Goal: Task Accomplishment & Management: Manage account settings

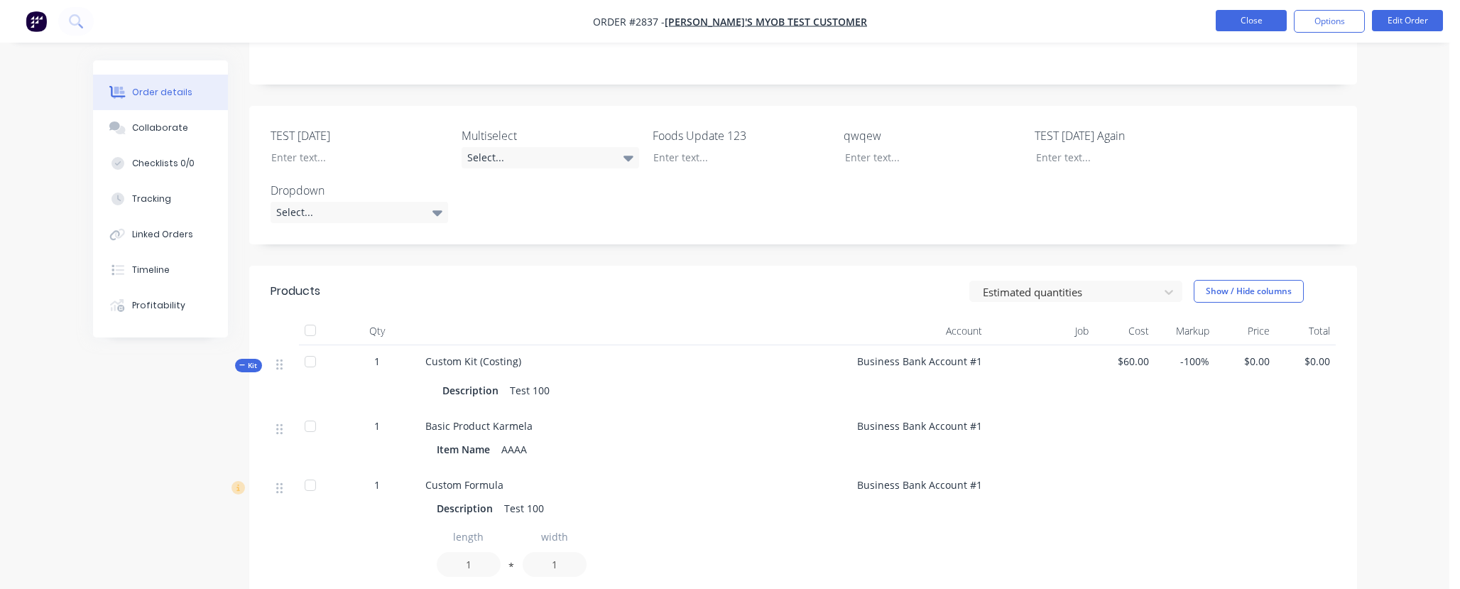
click at [1251, 25] on button "Close" at bounding box center [1251, 20] width 71 height 21
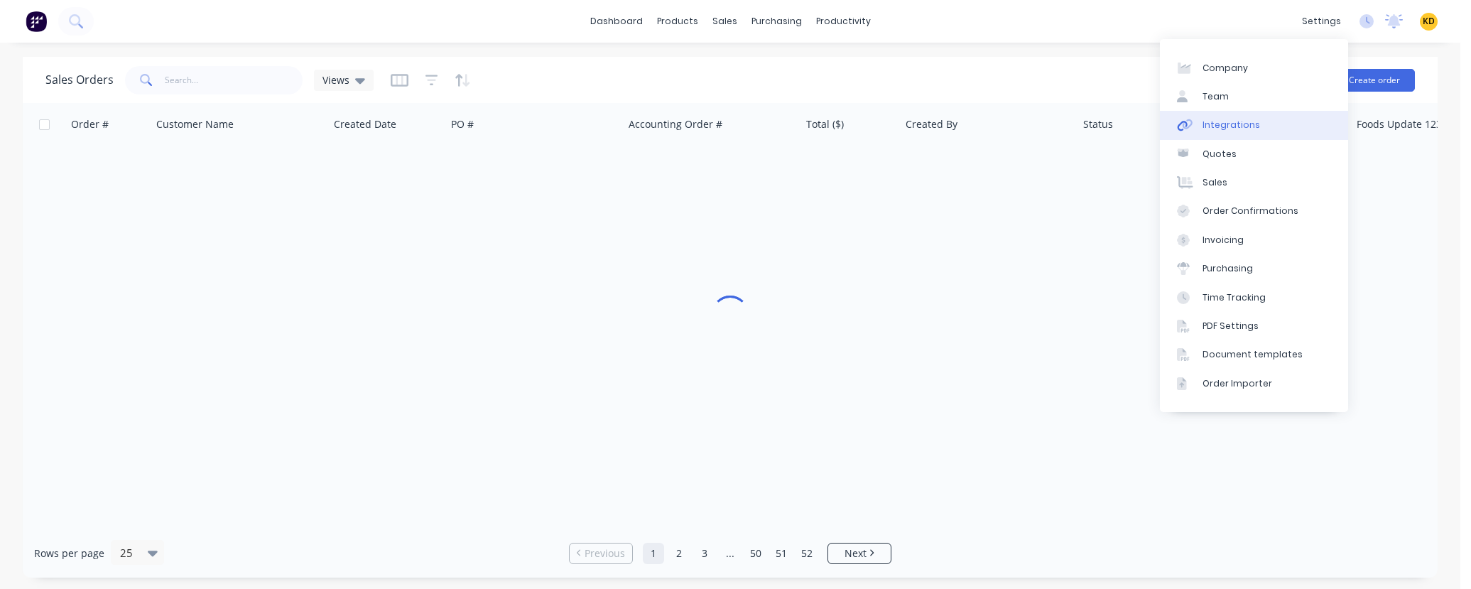
click at [1287, 111] on link "Integrations" at bounding box center [1254, 125] width 188 height 28
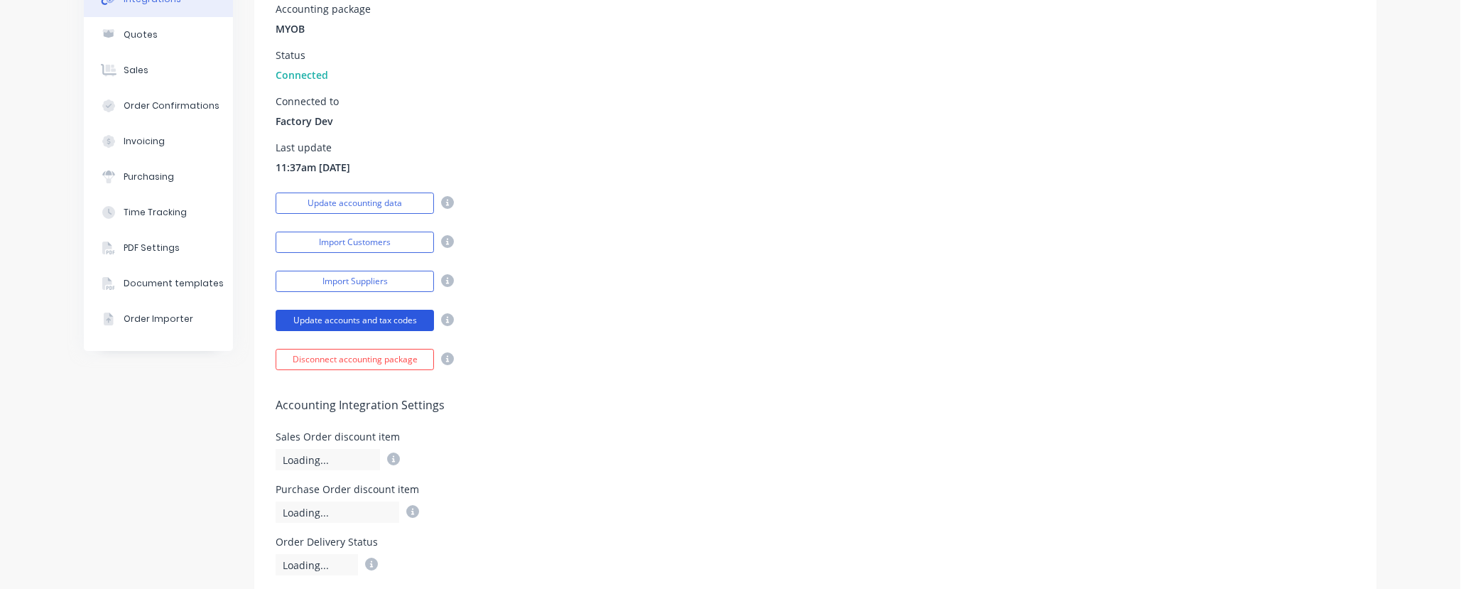
scroll to position [170, 0]
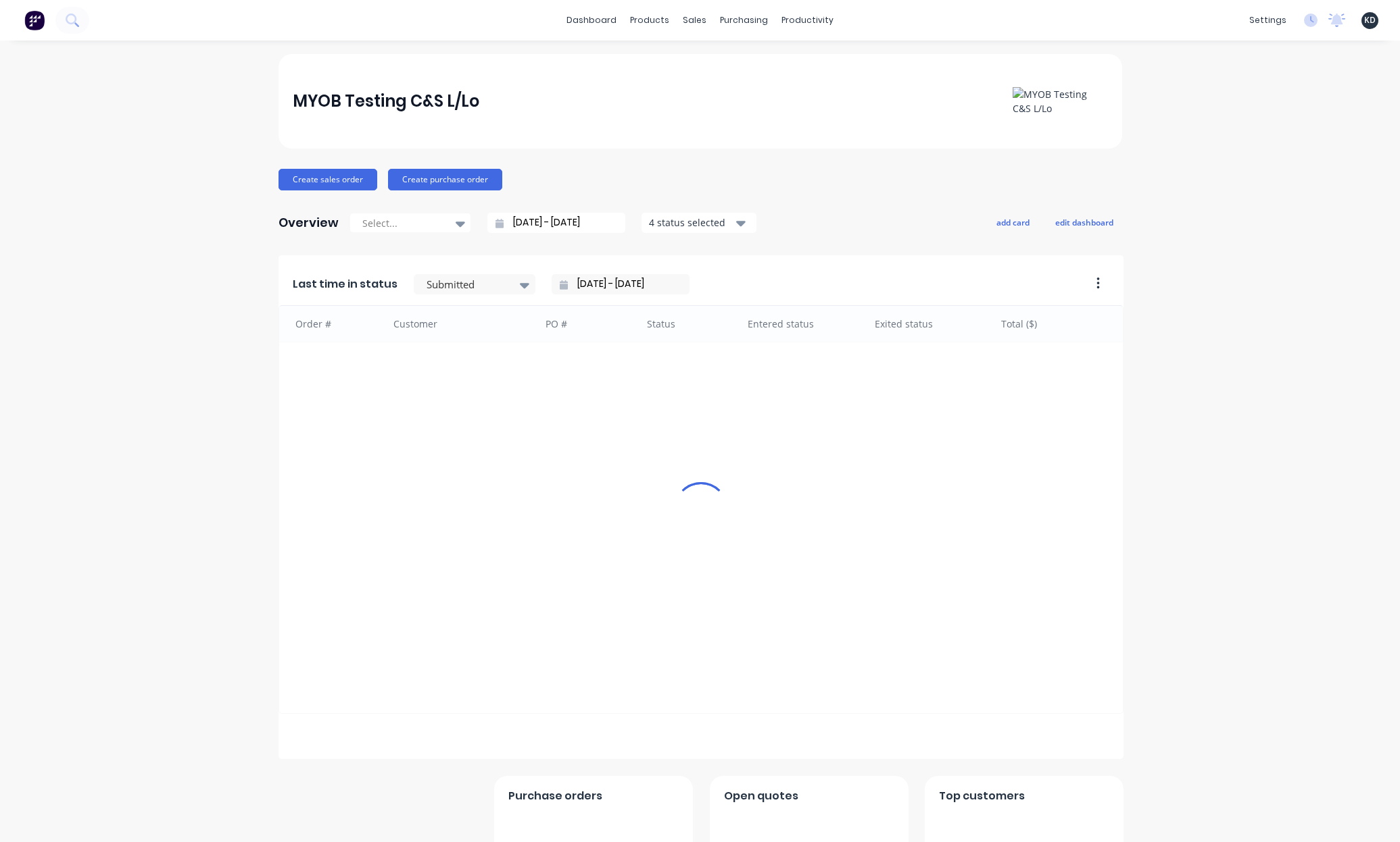
click at [199, 563] on div "MYOB Testing C&S L/Lo Create sales order Create purchase order Overview Select.…" at bounding box center [700, 494] width 1400 height 879
click at [1232, 329] on div "MYOB Testing C&S L/Lo Create sales order Create purchase order Overview Select.…" at bounding box center [700, 494] width 1400 height 879
click at [724, 86] on div "Customers" at bounding box center [736, 91] width 49 height 12
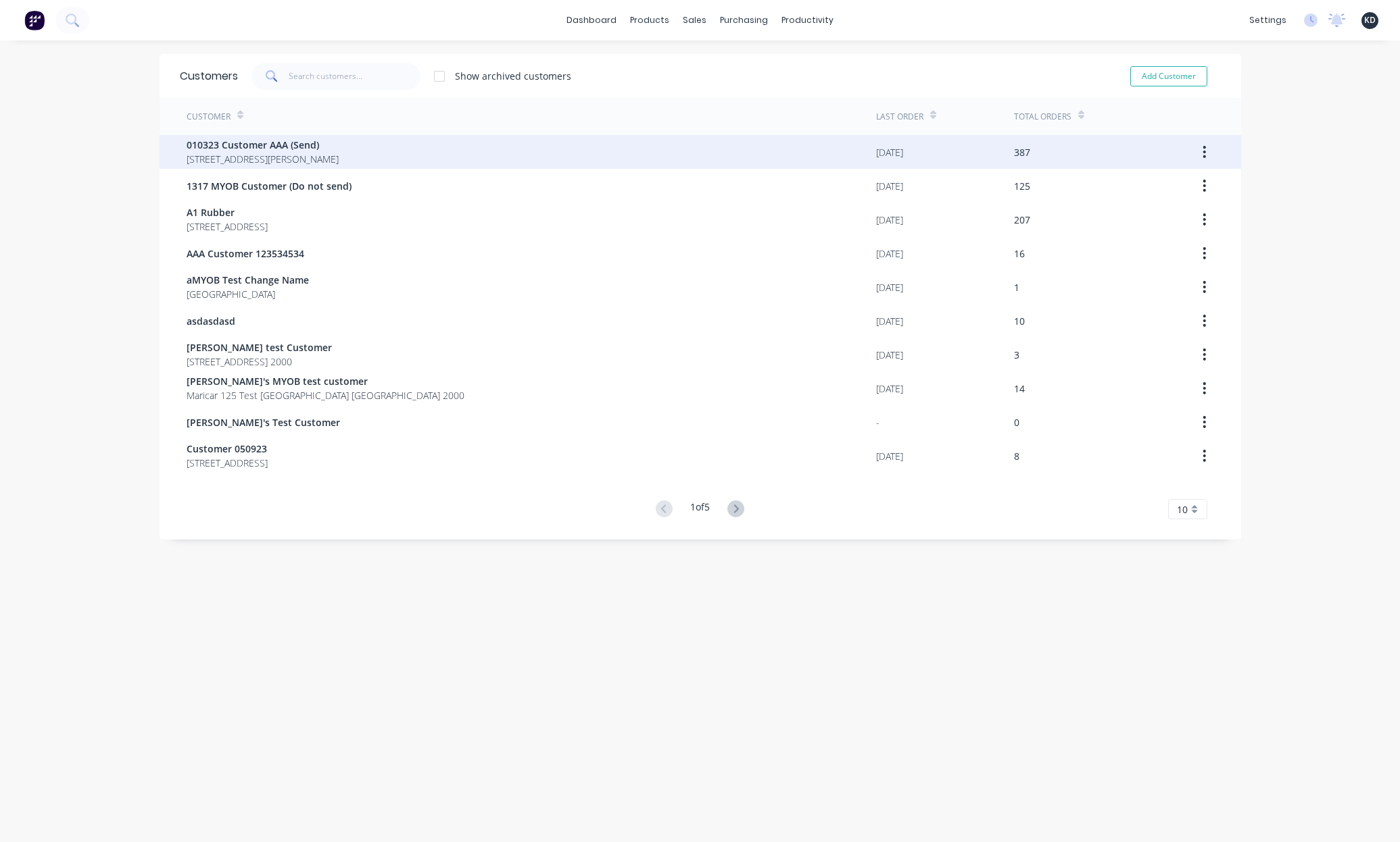
click at [284, 160] on span "40 Shirley St Clagirabaqqq Queensland Australia 4210" at bounding box center [263, 159] width 152 height 14
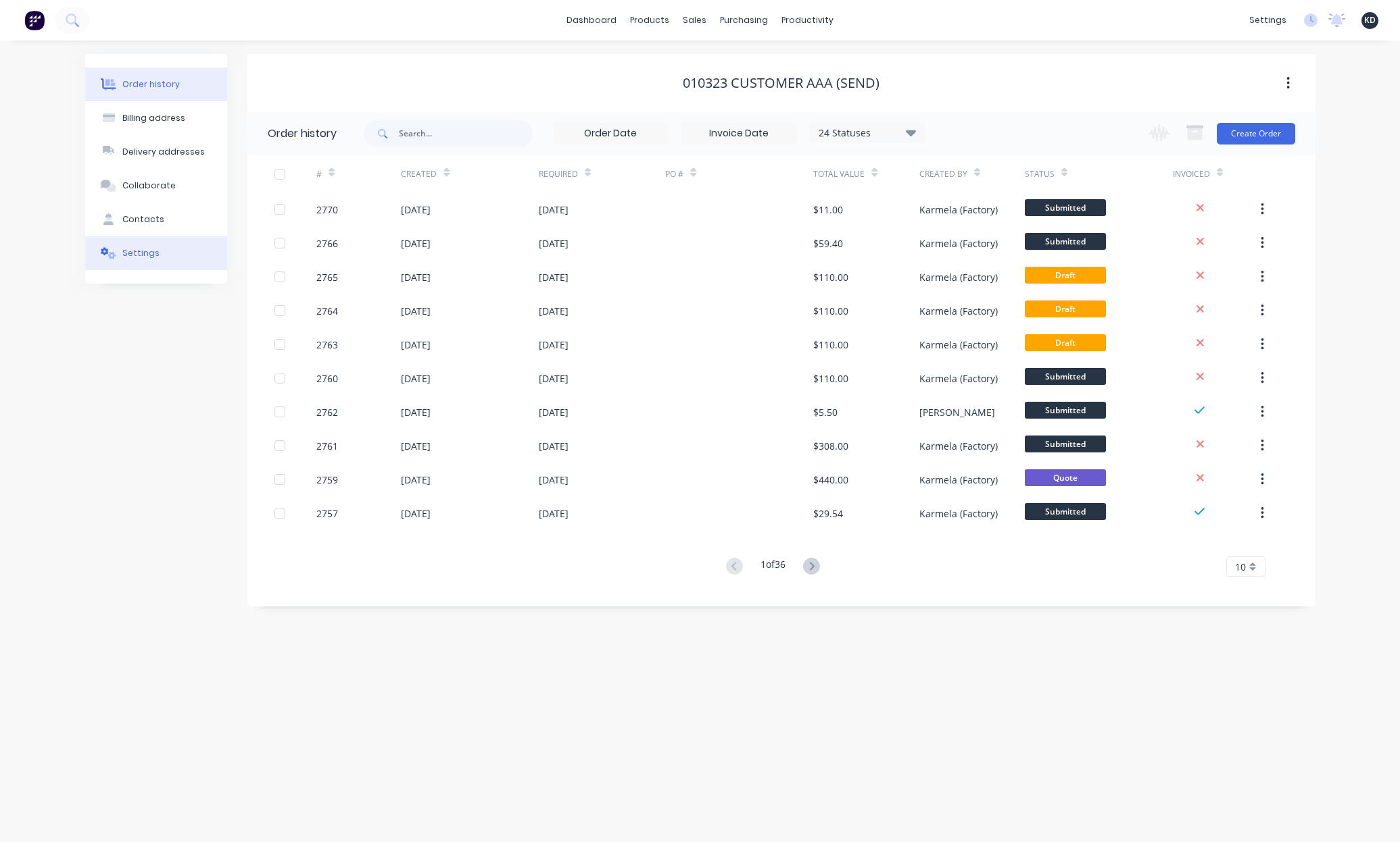
click at [148, 252] on div "Settings" at bounding box center [141, 253] width 37 height 12
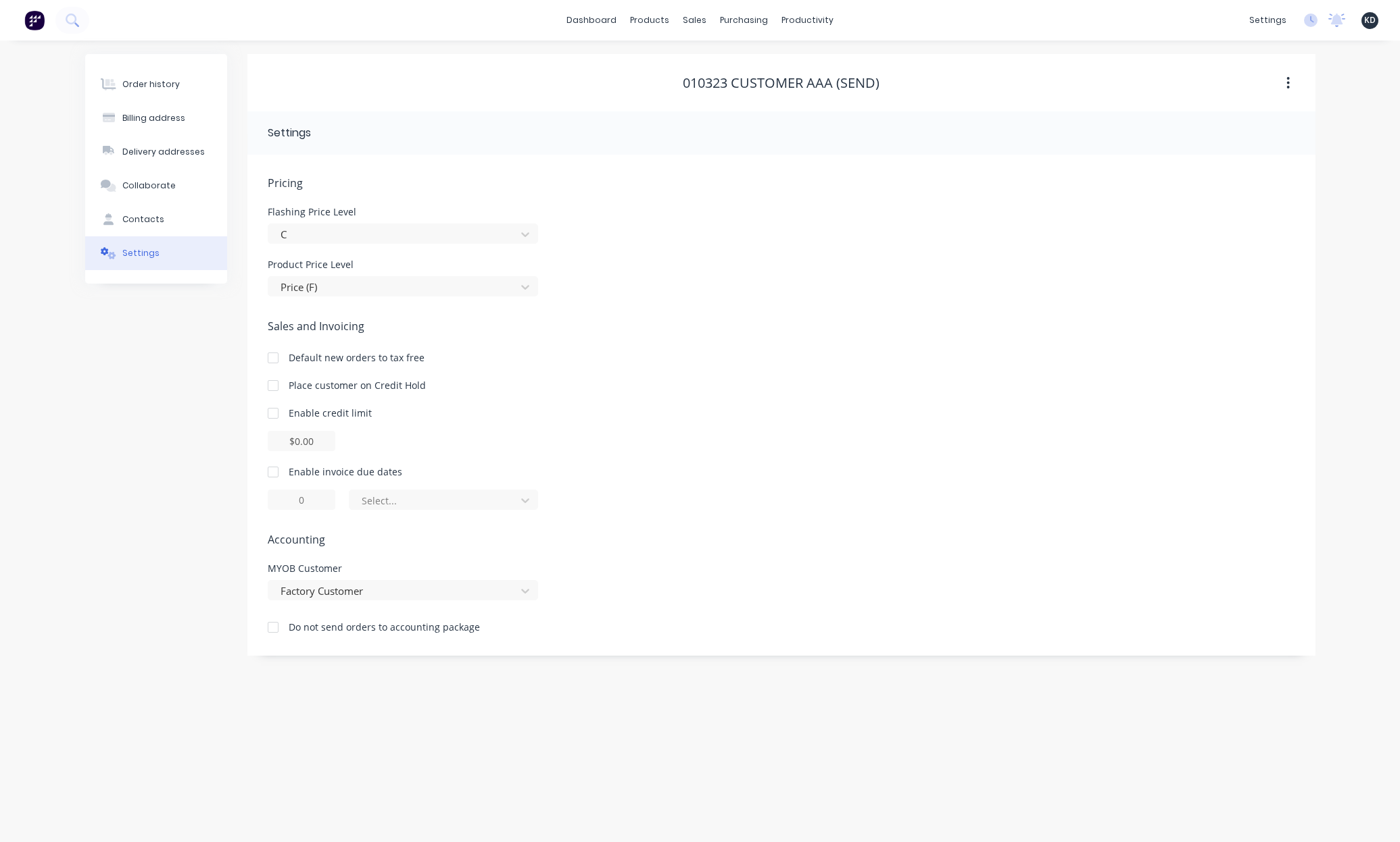
drag, startPoint x: 789, startPoint y: 332, endPoint x: 763, endPoint y: 271, distance: 66.3
click at [790, 332] on span "Sales and Invoicing" at bounding box center [780, 325] width 1027 height 16
click at [1382, 21] on div "settings No new notifications Mark all as read Billy mentioned you in a message…" at bounding box center [1320, 20] width 157 height 20
click at [1368, 20] on span "KD" at bounding box center [1370, 20] width 11 height 12
click at [1235, 401] on div "Sales and Invoicing Default new orders to tax free Place customer on Credit Hol…" at bounding box center [780, 414] width 1027 height 192
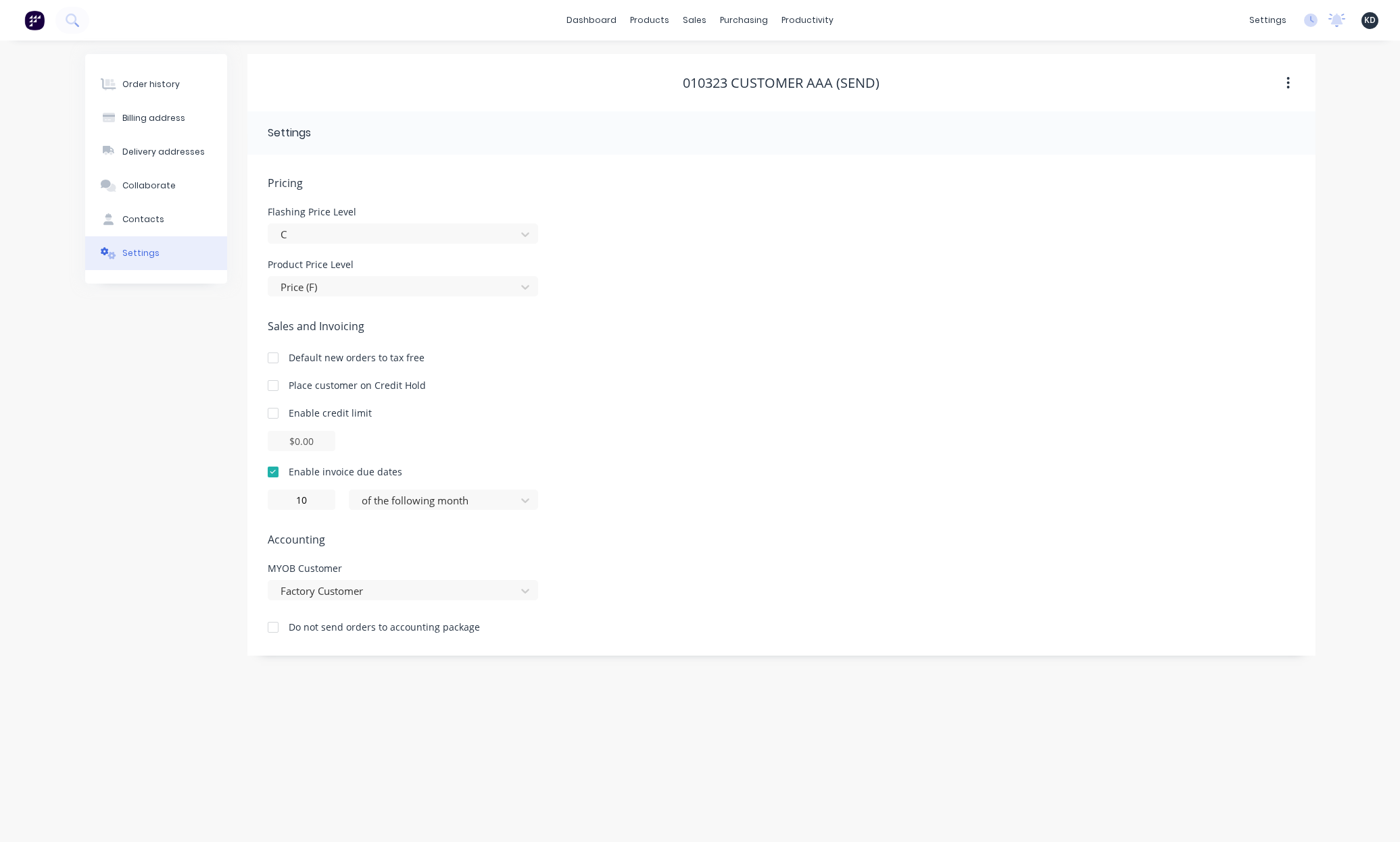
click at [685, 343] on div "Sales and Invoicing Default new orders to tax free Place customer on Credit Hol…" at bounding box center [780, 414] width 1027 height 192
click at [724, 95] on div "Customers" at bounding box center [740, 91] width 49 height 12
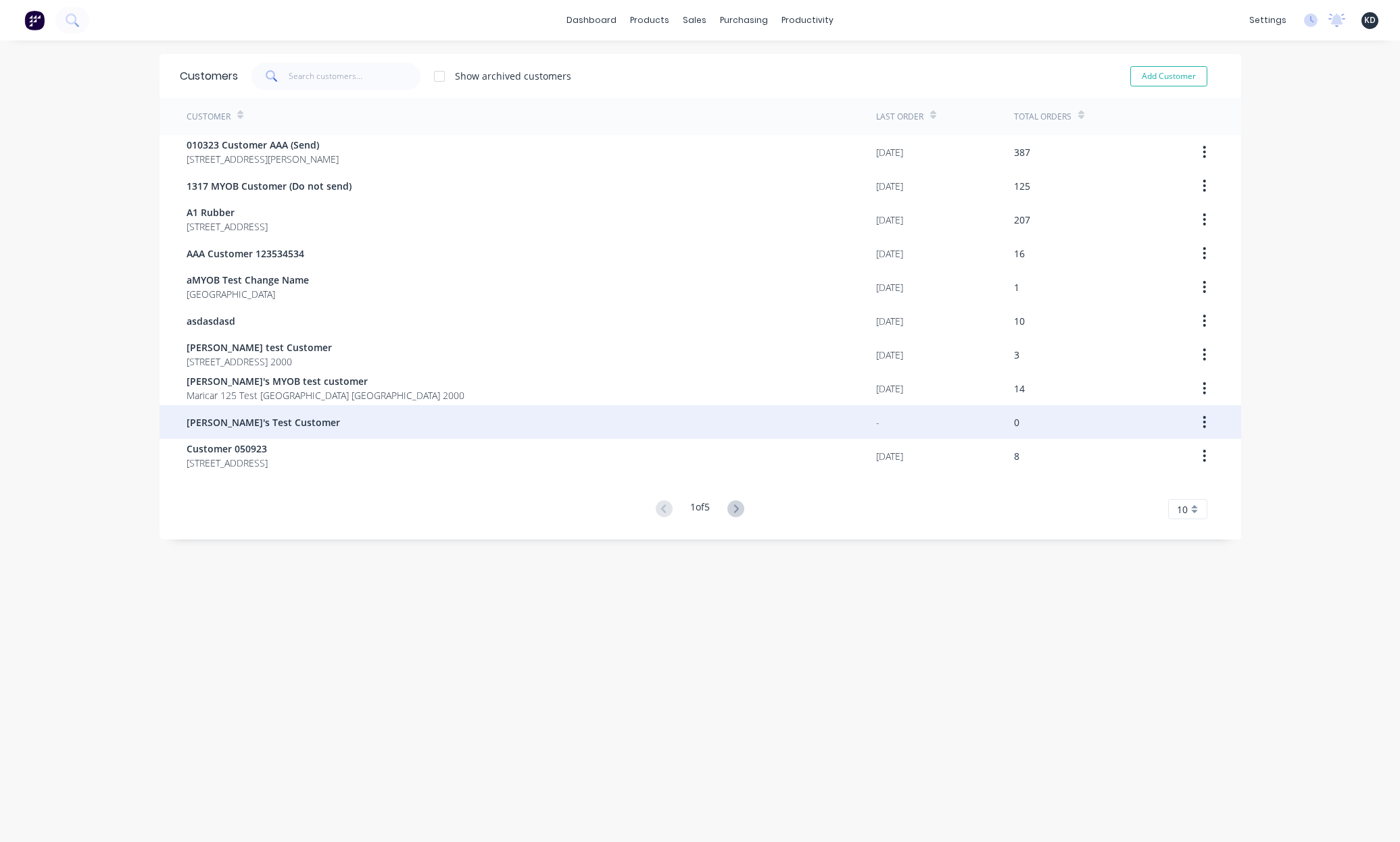
click at [253, 417] on span "[PERSON_NAME]'s Test Customer" at bounding box center [263, 422] width 153 height 14
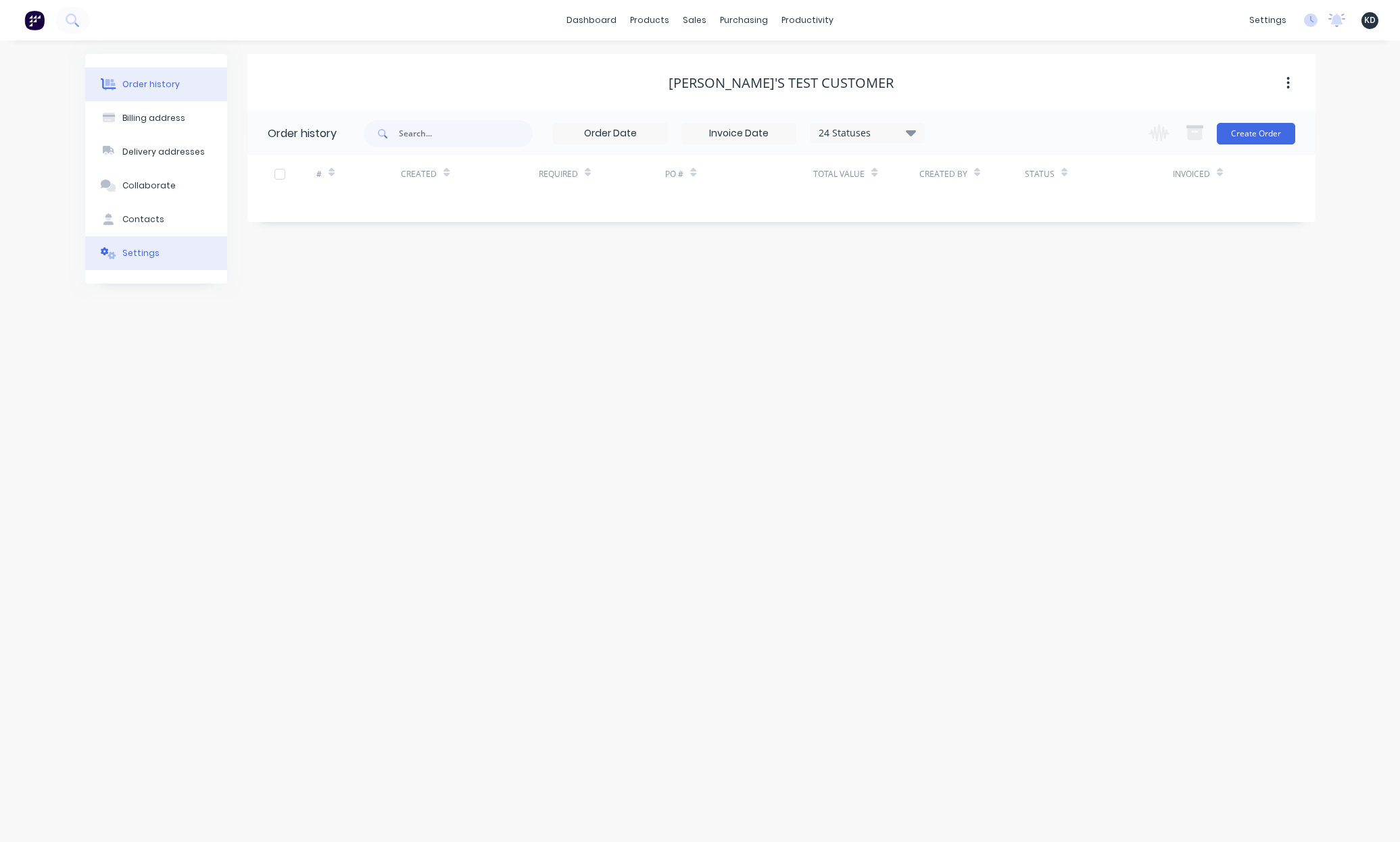
click at [146, 268] on button "Settings" at bounding box center [155, 254] width 142 height 34
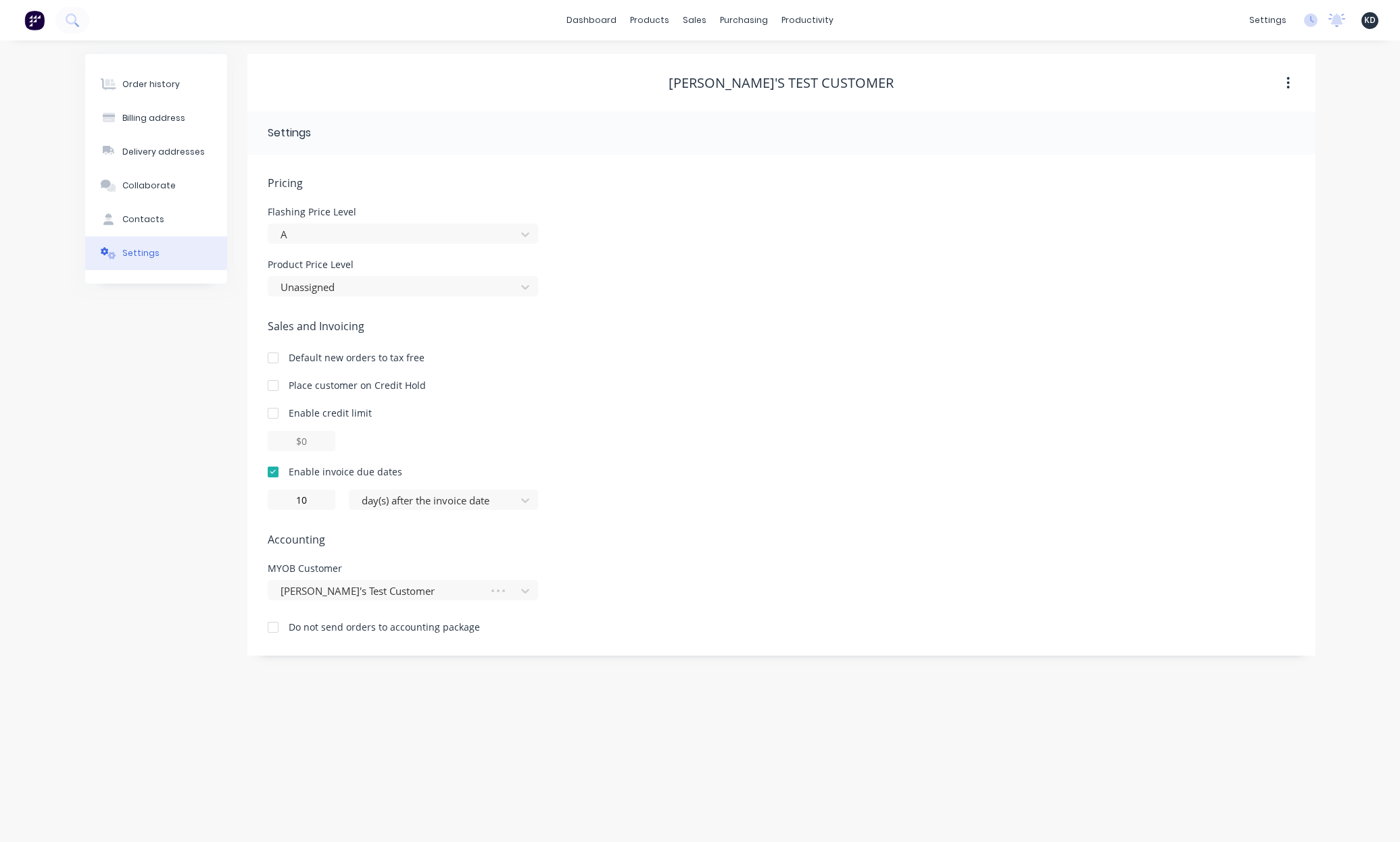
click at [938, 460] on div "Sales and Invoicing Default new orders to tax free Place customer on Credit Hol…" at bounding box center [780, 414] width 1027 height 192
click at [803, 421] on div "Enable credit limit" at bounding box center [780, 429] width 1027 height 46
click at [794, 290] on div "Product Price Level Unassigned" at bounding box center [780, 278] width 1027 height 36
click at [1003, 321] on span "Sales and Invoicing" at bounding box center [780, 325] width 1027 height 16
click at [892, 220] on div "Flashing Price Level A" at bounding box center [780, 225] width 1027 height 36
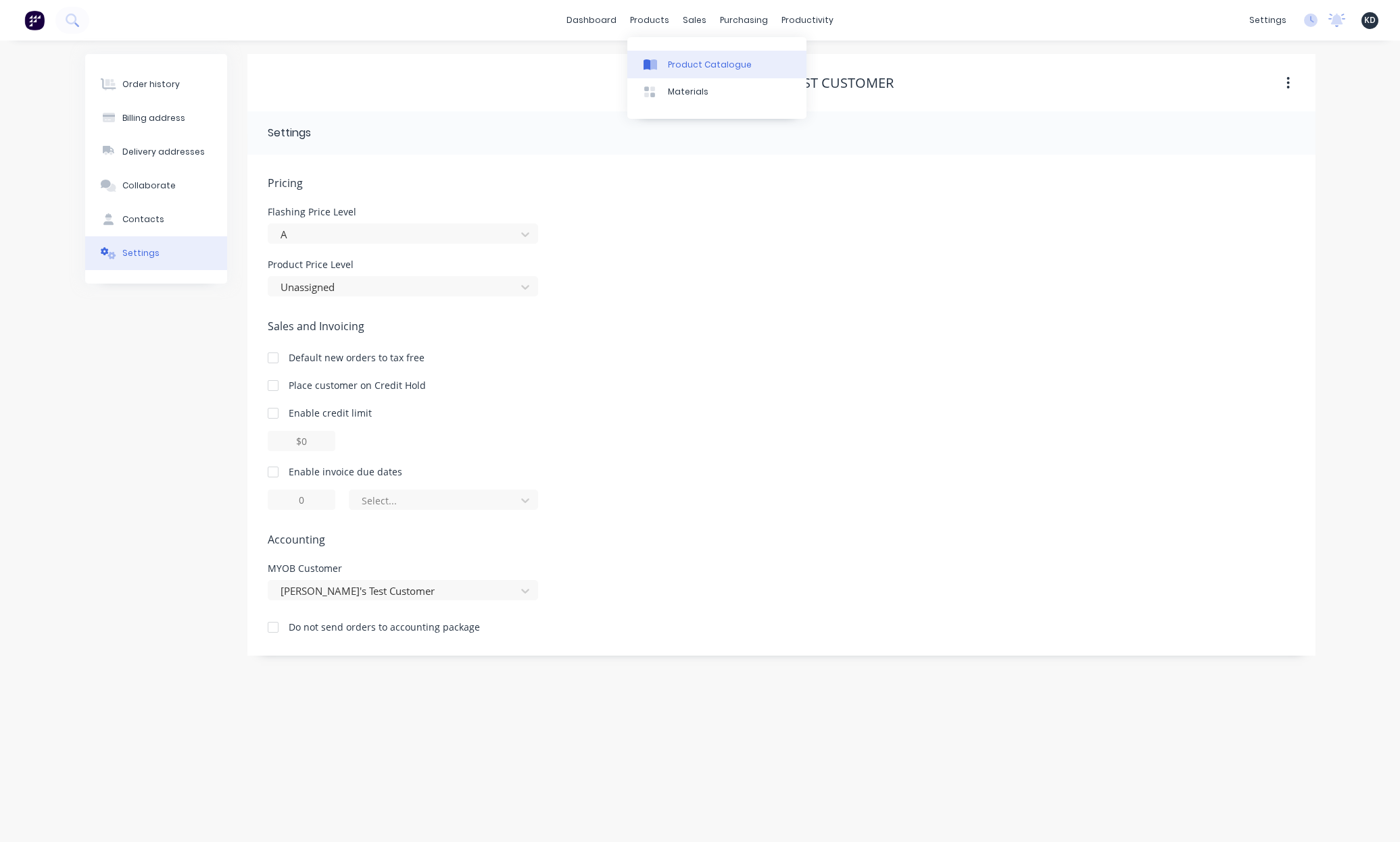
click at [672, 68] on div "Product Catalogue" at bounding box center [710, 65] width 84 height 12
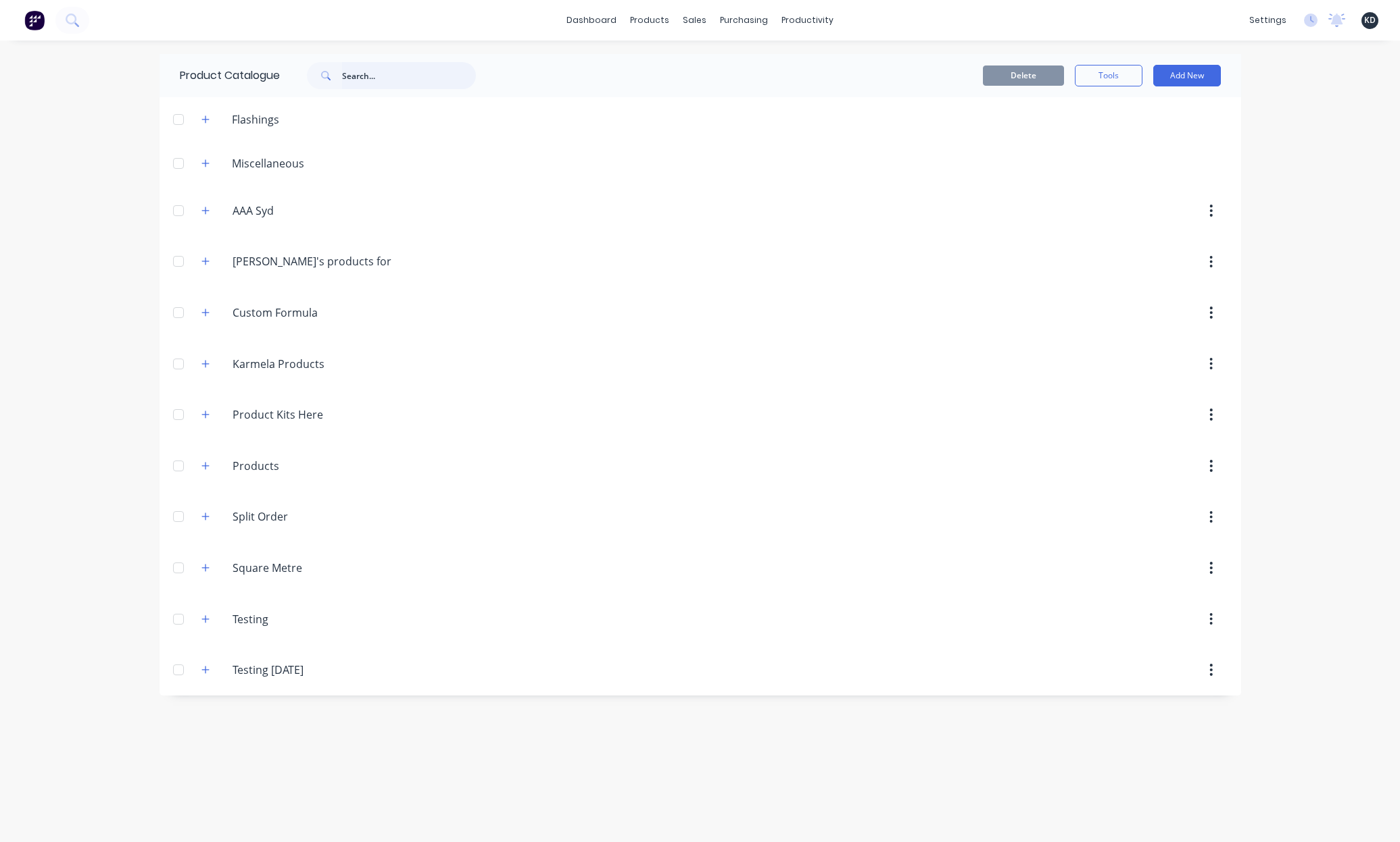
click at [359, 78] on input "text" at bounding box center [408, 75] width 134 height 27
paste input "Basic Product with cost"
type input "Basic Product with cost"
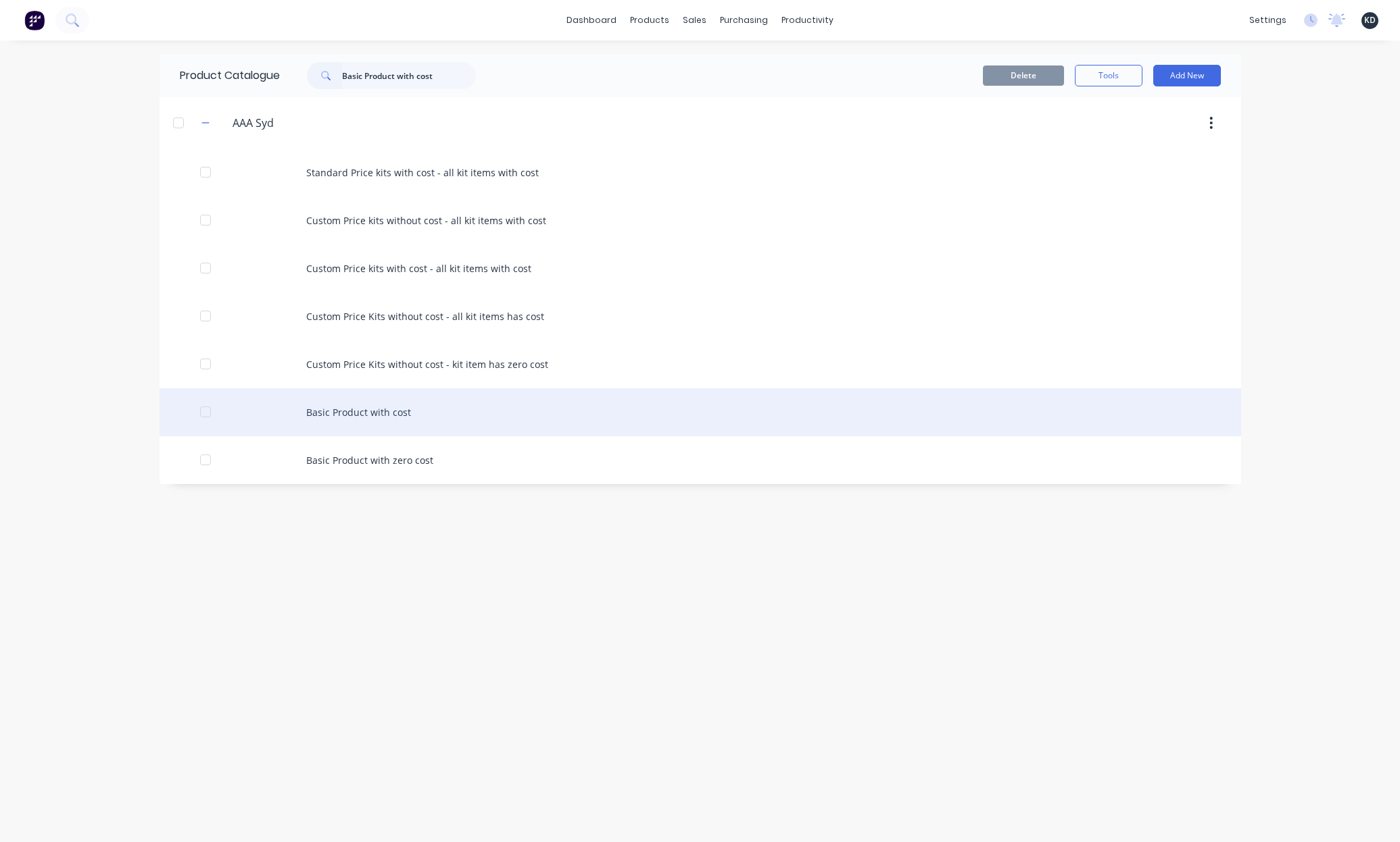
click at [381, 412] on div "Basic Product with cost" at bounding box center [700, 412] width 1081 height 48
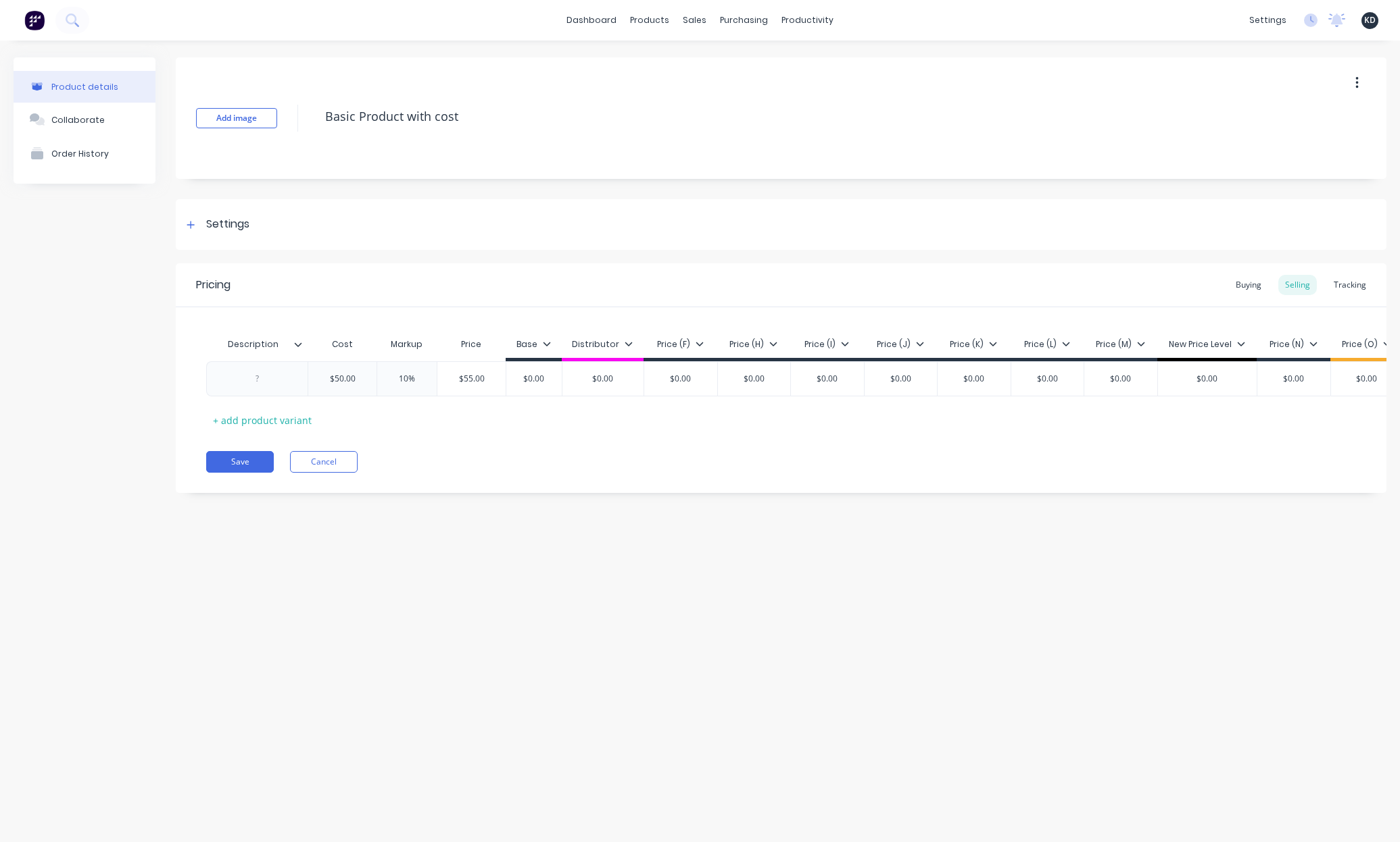
click at [1046, 593] on div "Product details Collaborate Order History Add image Basic Product with cost Set…" at bounding box center [700, 428] width 1400 height 774
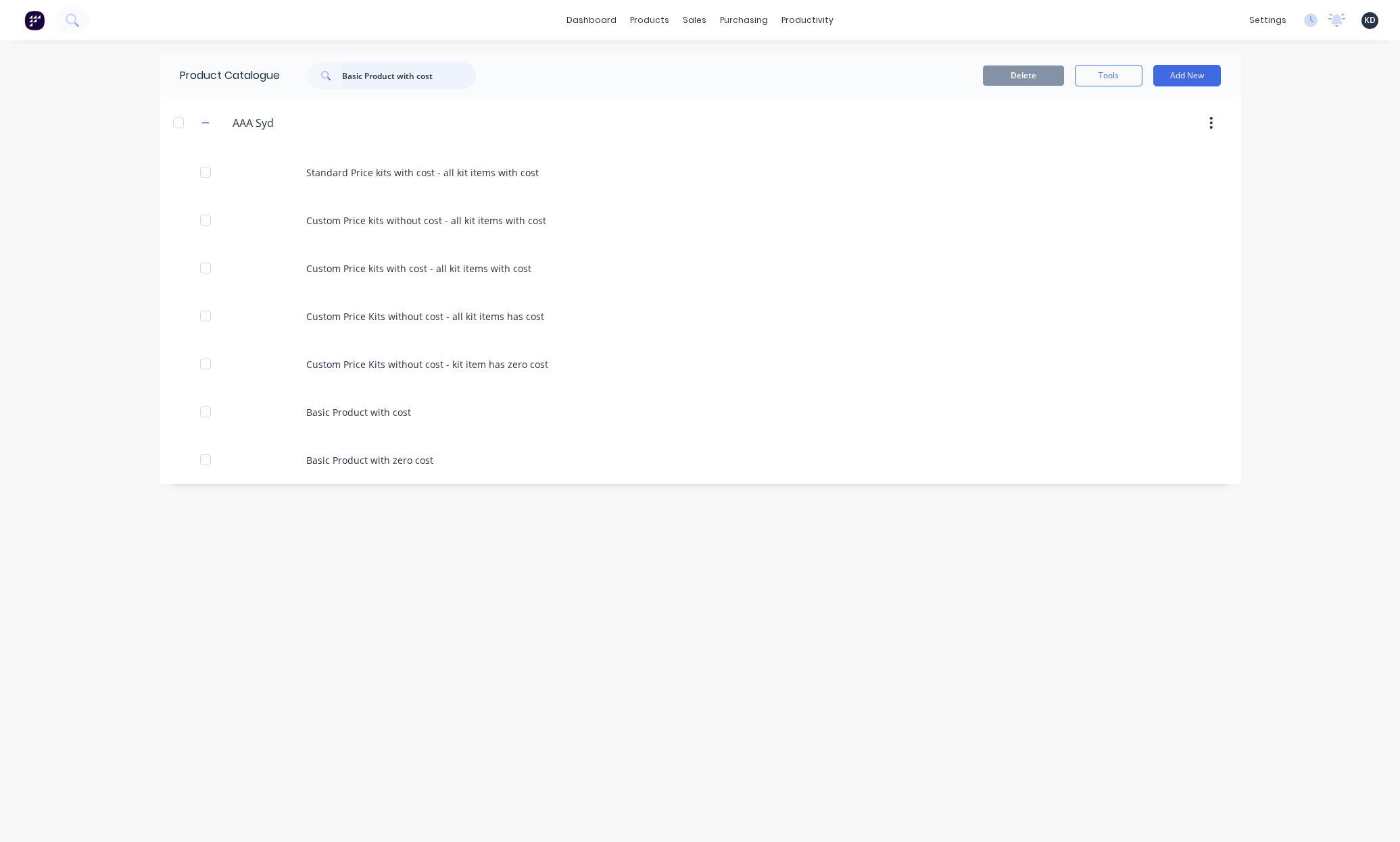
click at [389, 76] on input "Basic Product with cost" at bounding box center [408, 75] width 134 height 27
paste input "Screws"
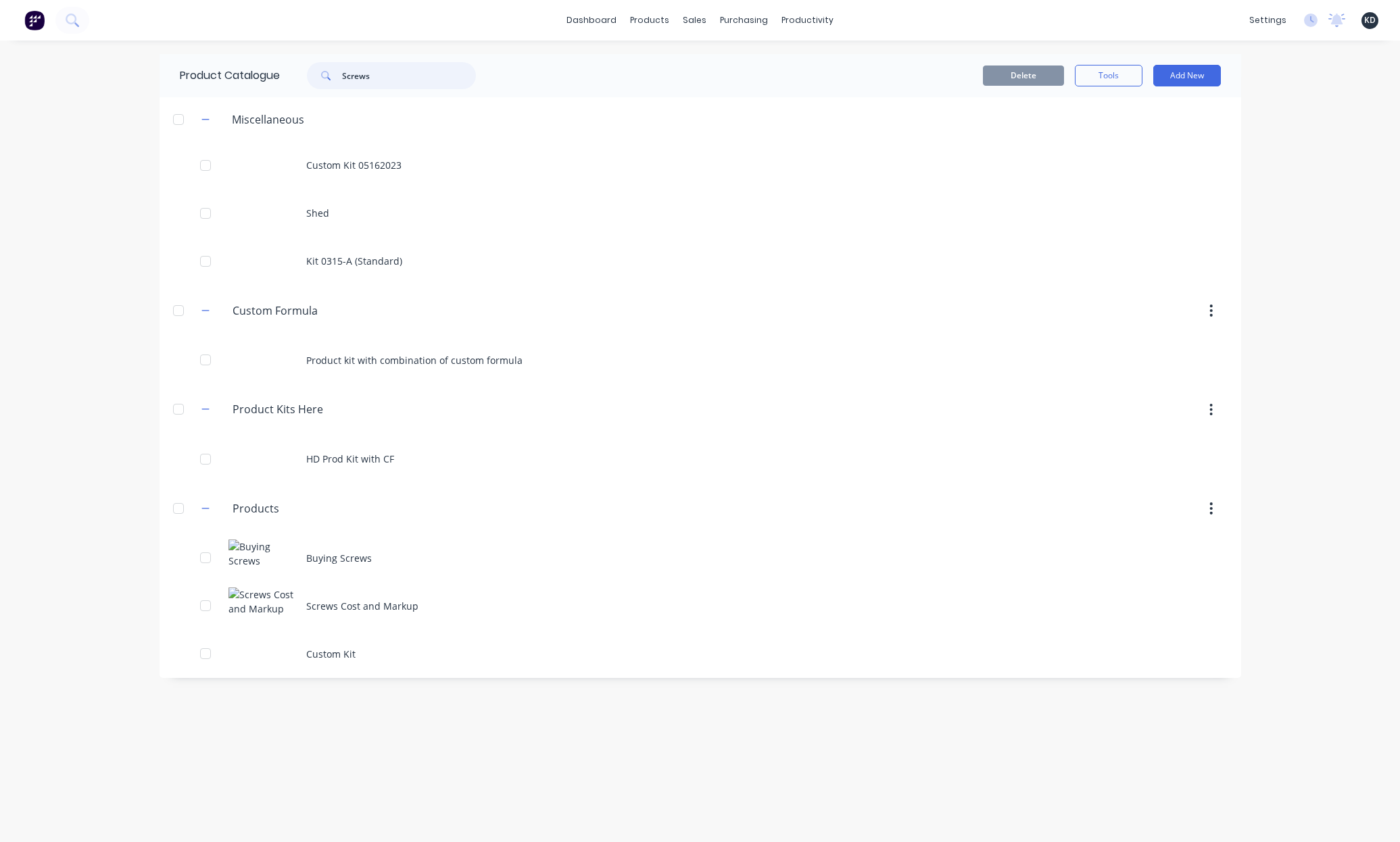
click at [369, 81] on input "Screws" at bounding box center [408, 75] width 134 height 27
click at [1126, 723] on div "Product Catalogue screw Delete Tools Add New Miscellaneous Custom Kit 05162023 …" at bounding box center [700, 441] width 1081 height 774
click at [404, 72] on input "screw" at bounding box center [408, 75] width 134 height 27
paste input "Custom Formula - Karmela"
type input "Custom Formula - Karmela"
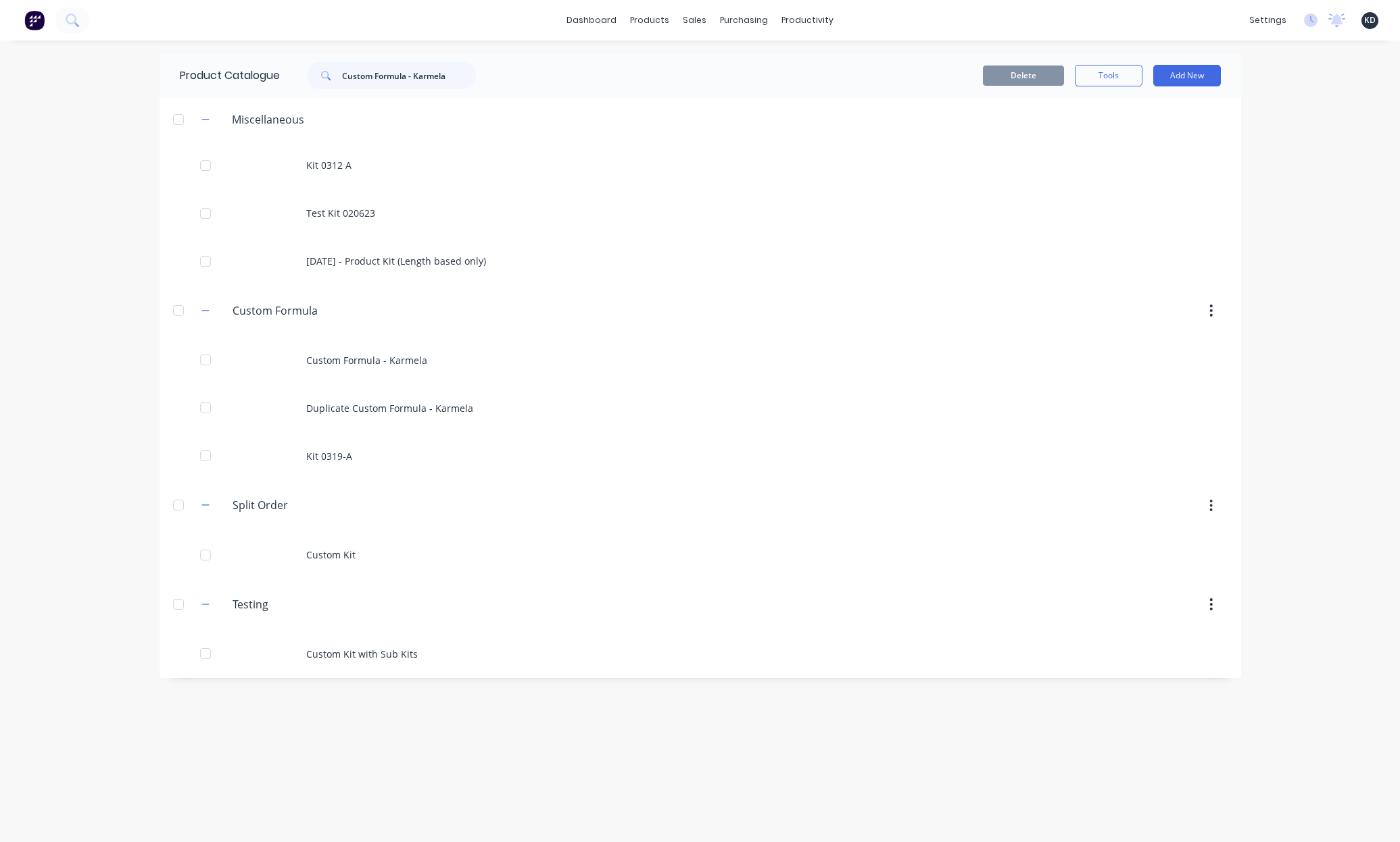
click at [97, 364] on div "dashboard products sales purchasing productivity dashboard products Product Cat…" at bounding box center [700, 421] width 1400 height 842
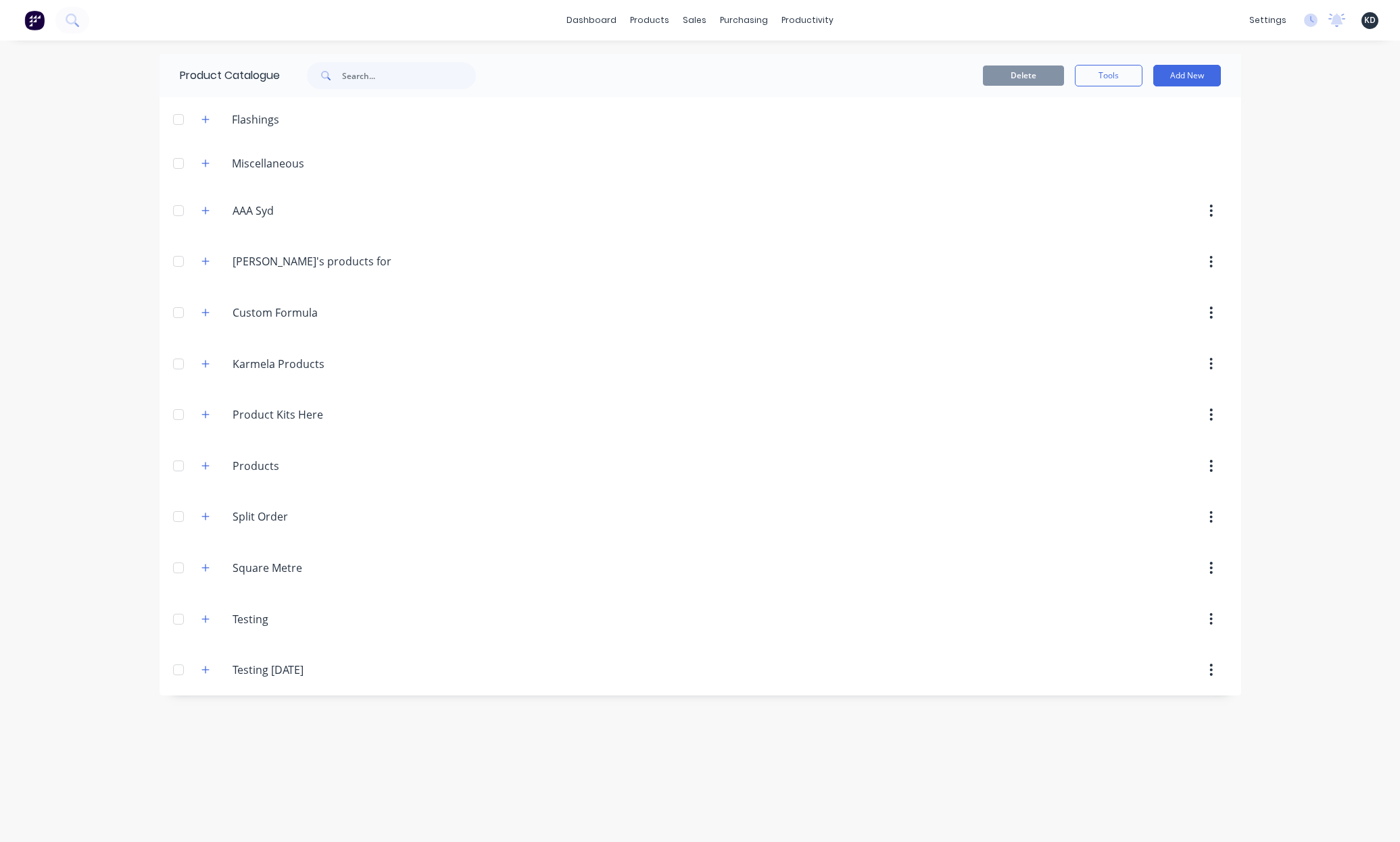
click at [372, 89] on div "Product Catalogue" at bounding box center [335, 75] width 350 height 43
click at [381, 80] on input "text" at bounding box center [408, 75] width 134 height 27
paste input "Custom Formula - Karmela"
type input "Custom Formula - Karmela"
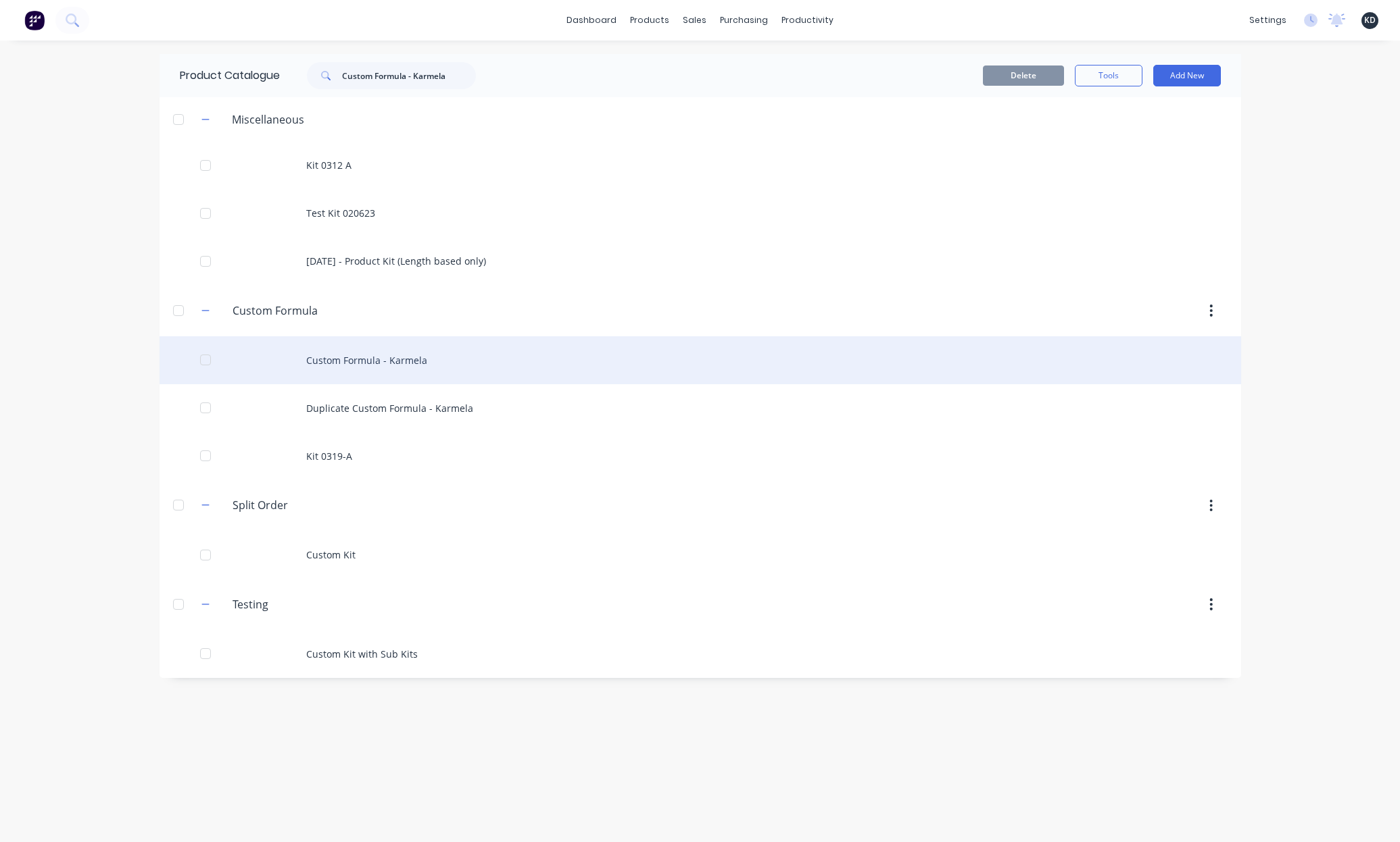
click at [395, 372] on div "Custom Formula - Karmela" at bounding box center [700, 361] width 1081 height 48
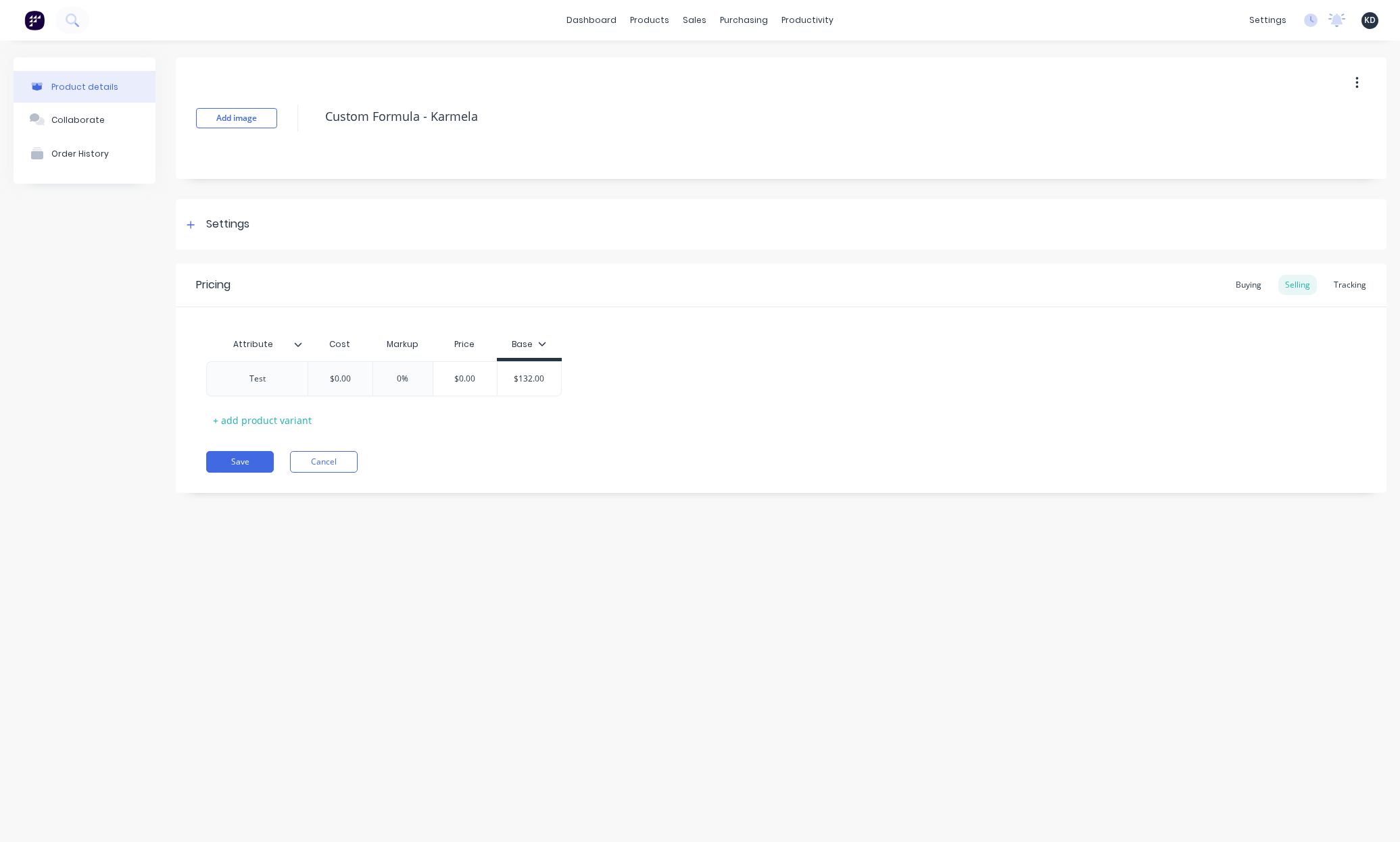
type textarea "x"
click at [469, 538] on div "Product details Collaborate Order History Add image Custom Formula - Karmela Se…" at bounding box center [700, 428] width 1400 height 774
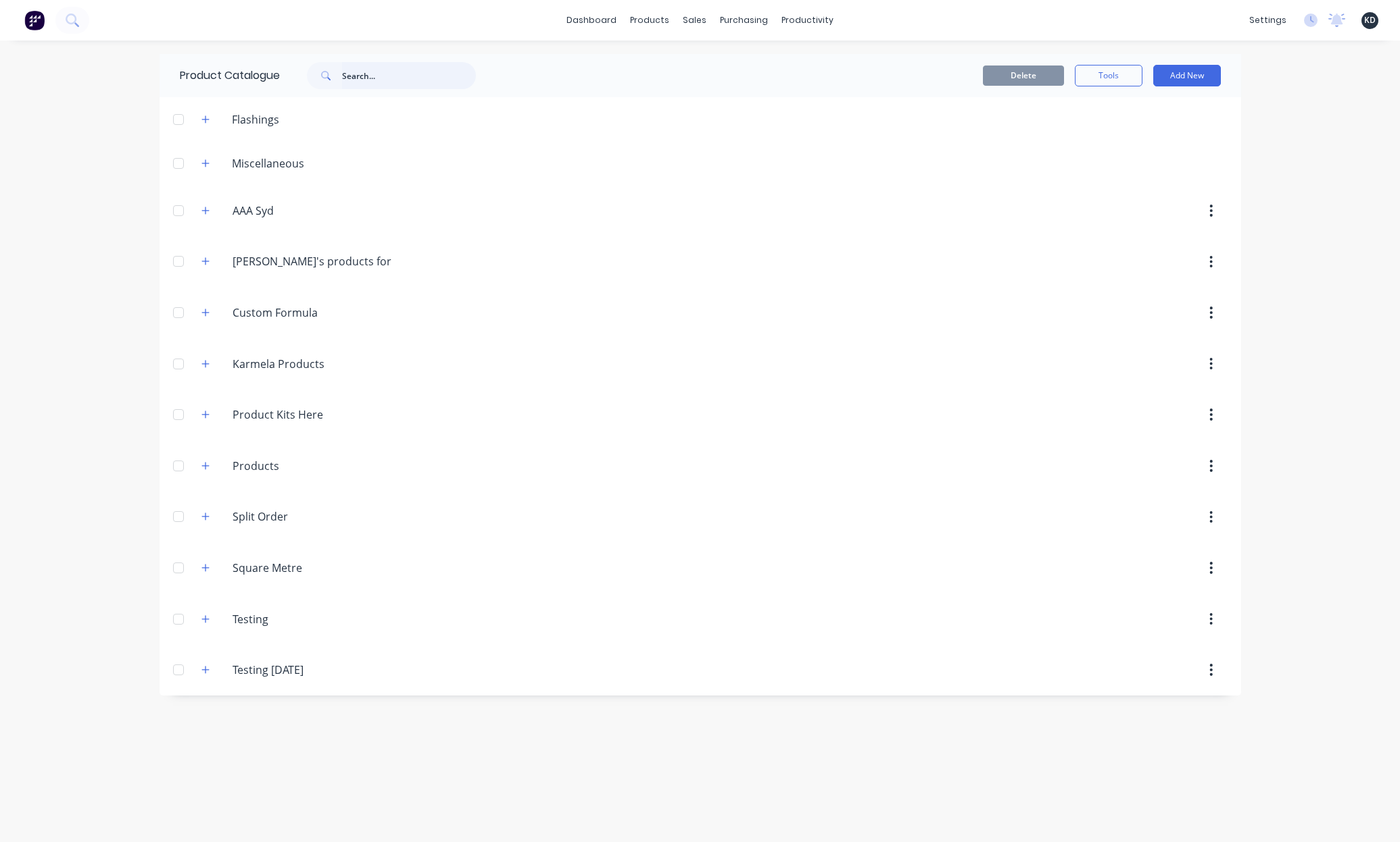
click at [409, 66] on input "text" at bounding box center [408, 75] width 134 height 27
type input "screw"
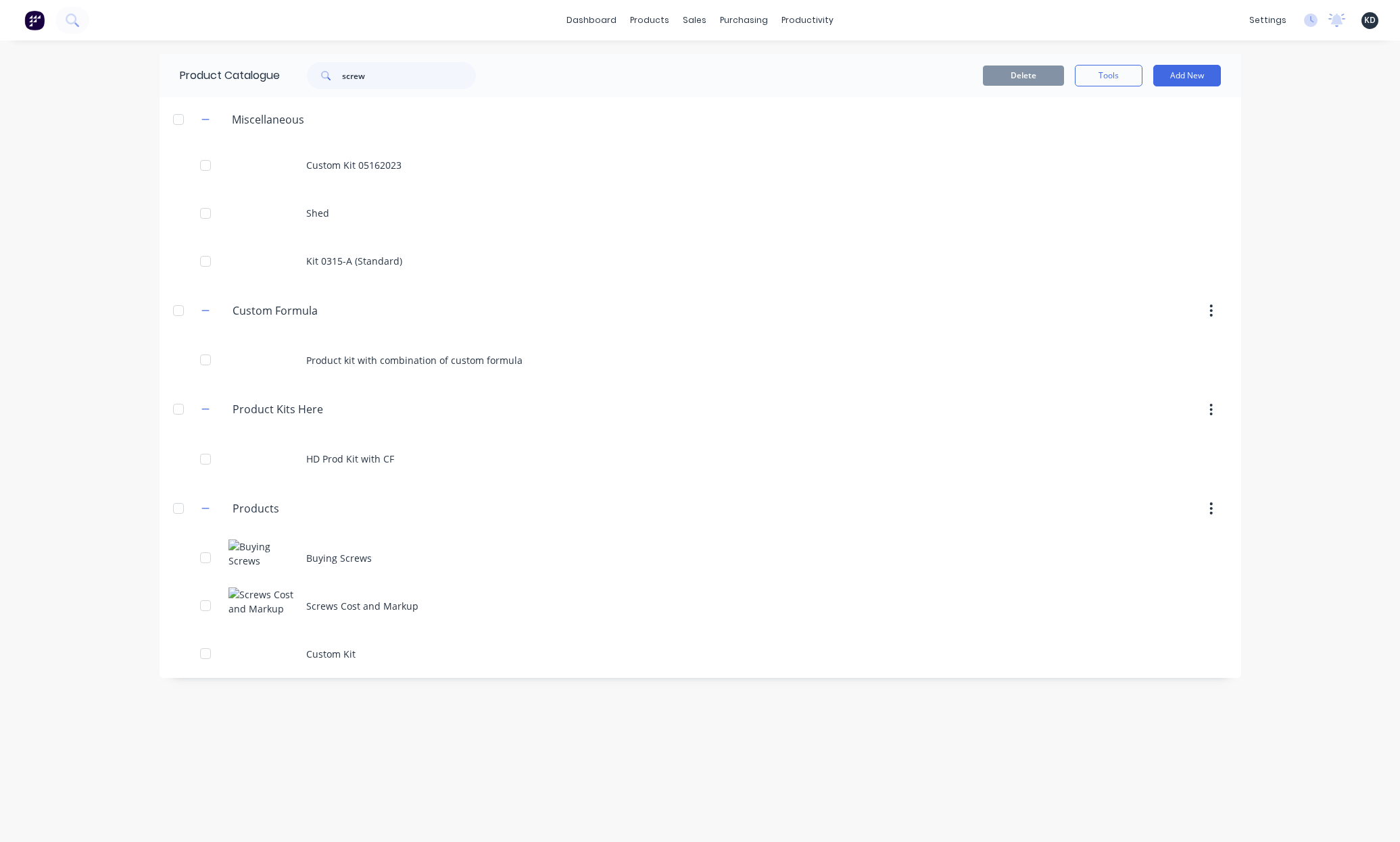
click at [1069, 793] on div "Product Catalogue screw Delete Tools Add New Miscellaneous Custom Kit 05162023 …" at bounding box center [700, 441] width 1081 height 774
click at [398, 78] on input "screw" at bounding box center [408, 75] width 134 height 27
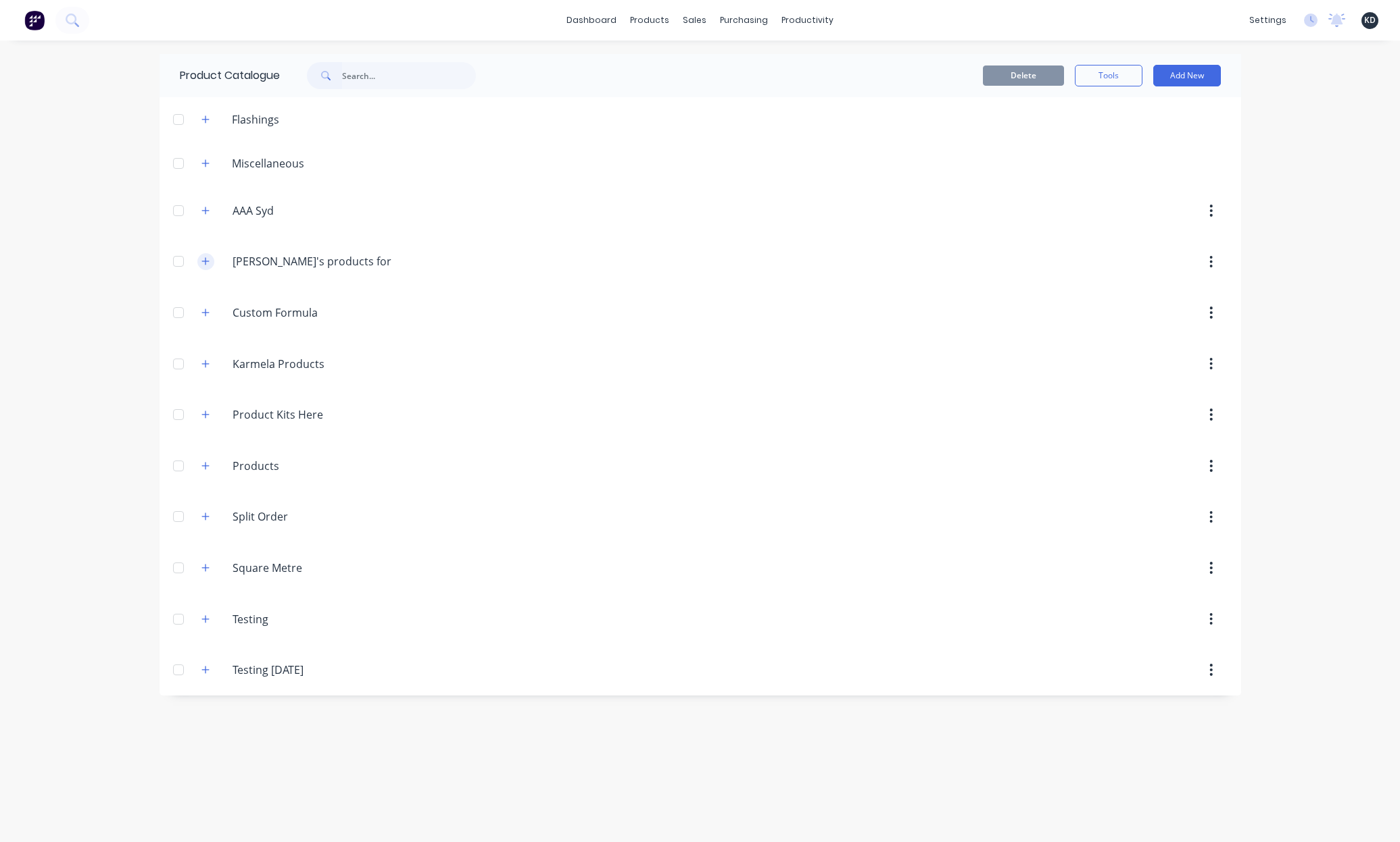
click at [204, 258] on icon "button" at bounding box center [206, 262] width 9 height 10
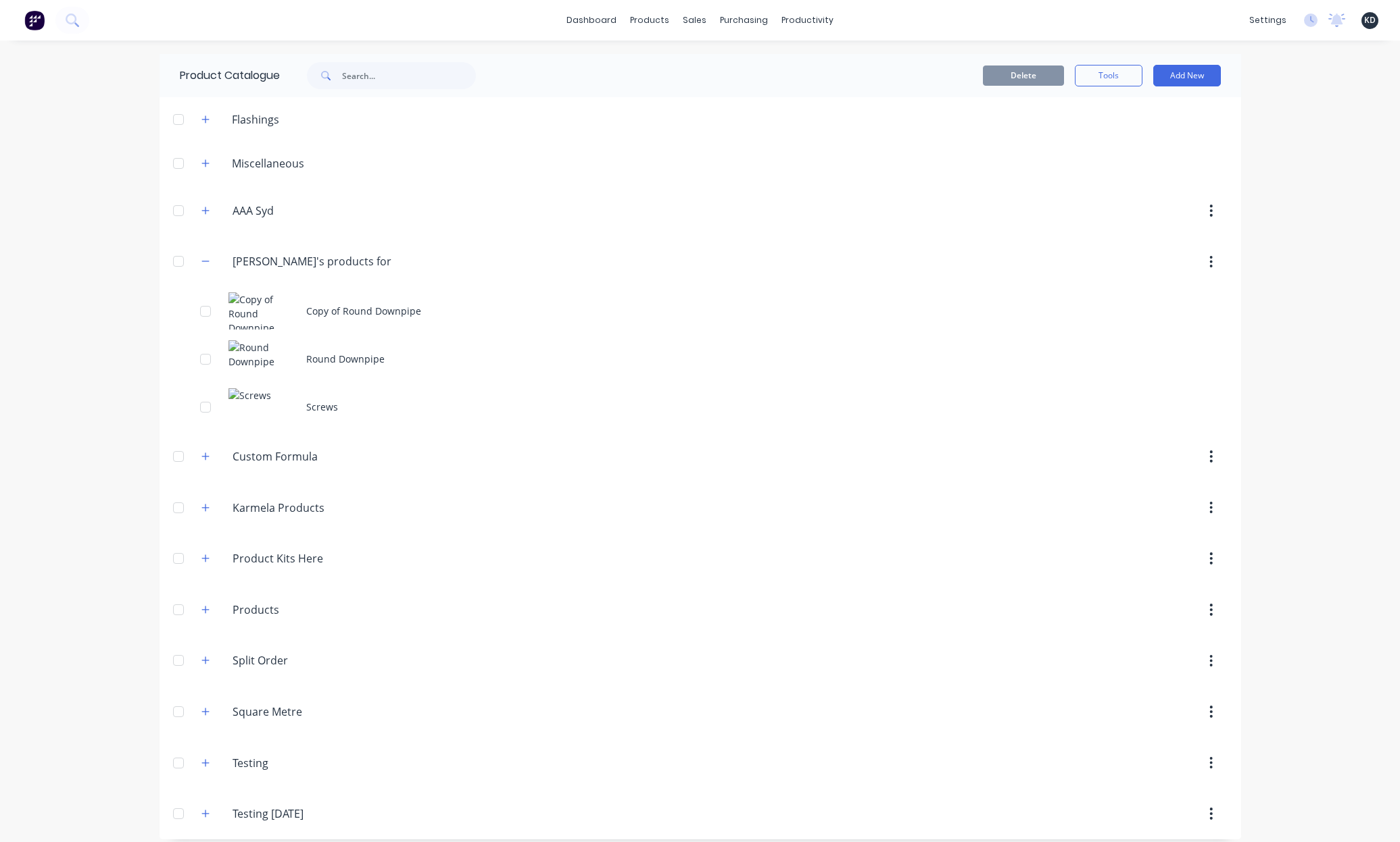
click at [89, 364] on div "dashboard products sales purchasing productivity dashboard products Product Cat…" at bounding box center [700, 421] width 1400 height 842
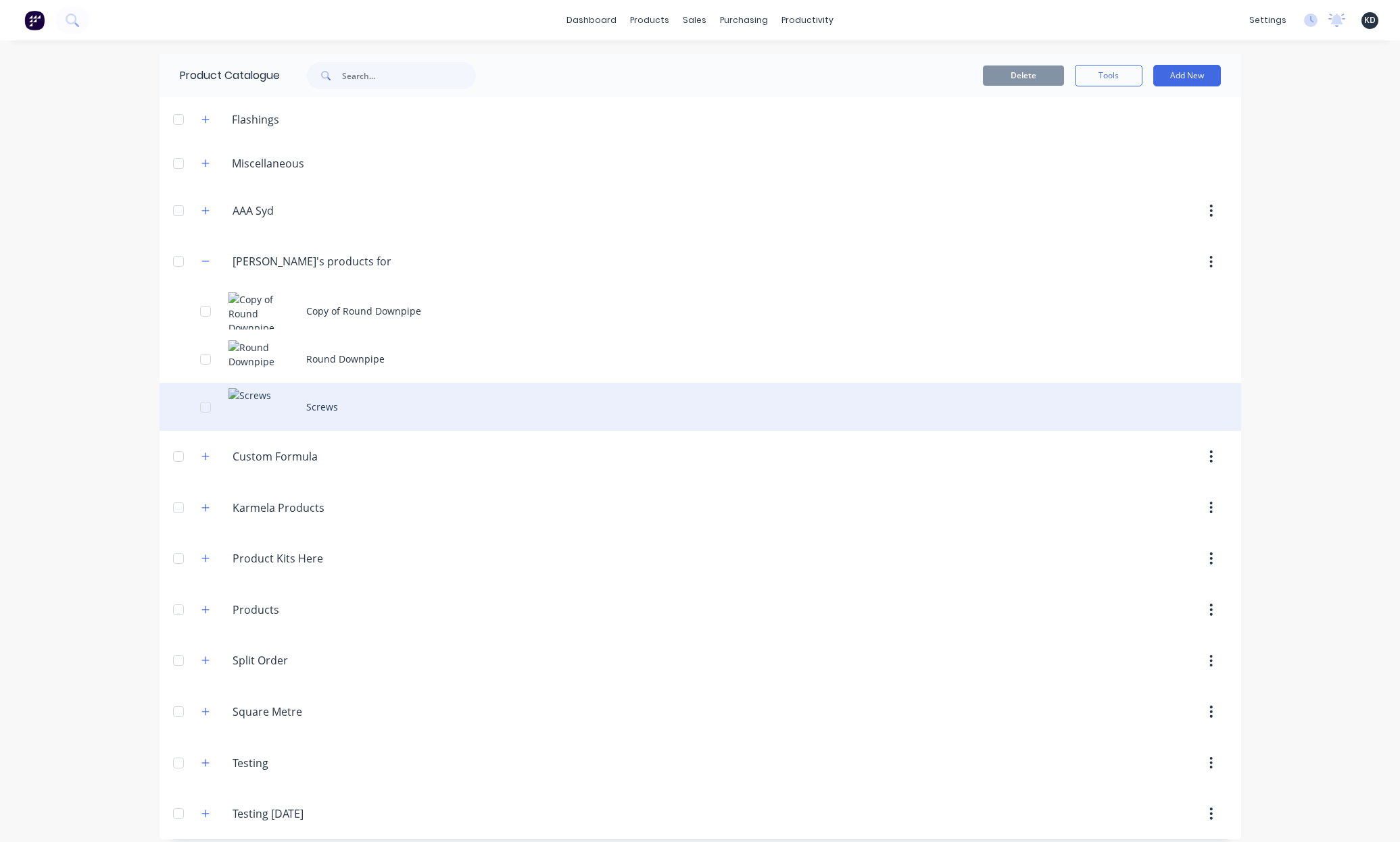
click at [377, 404] on div "Screws" at bounding box center [700, 407] width 1081 height 48
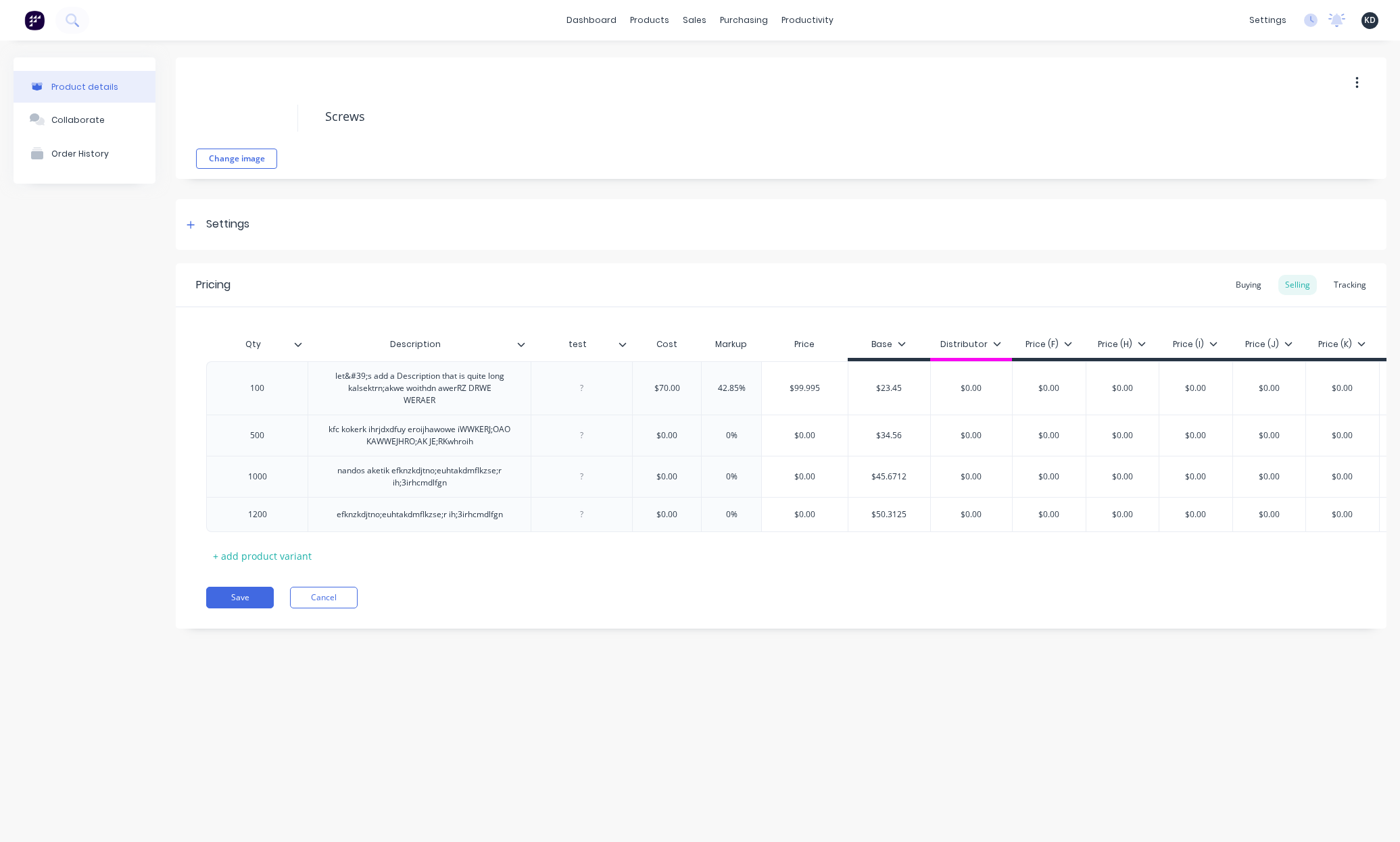
type textarea "x"
click at [647, 666] on div "Product details Collaborate Order History Change image Screws Settings Product …" at bounding box center [700, 428] width 1400 height 774
